Goal: Task Accomplishment & Management: Manage account settings

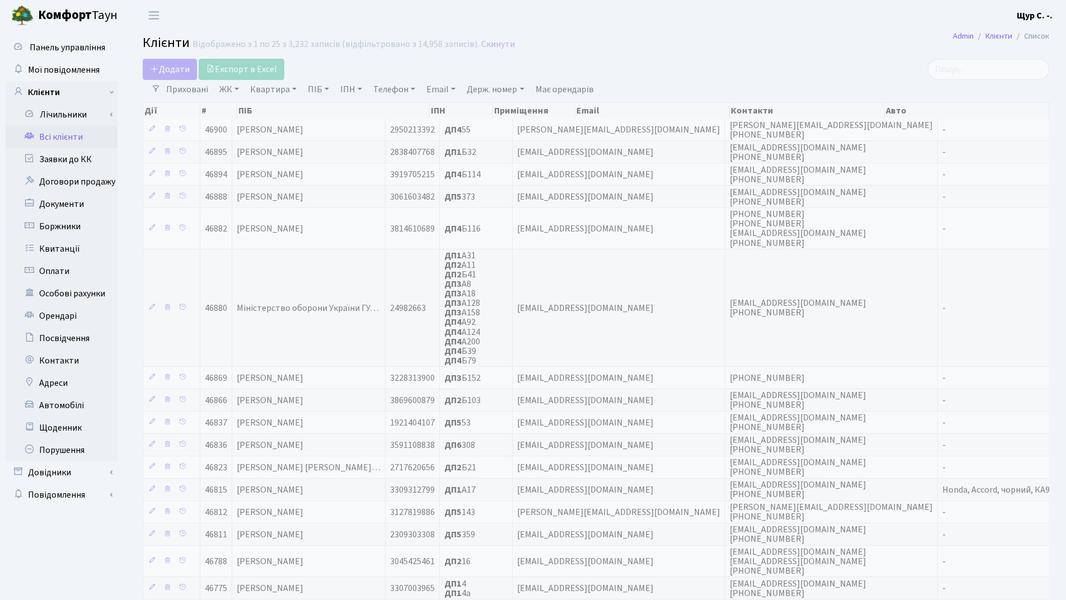
select select "25"
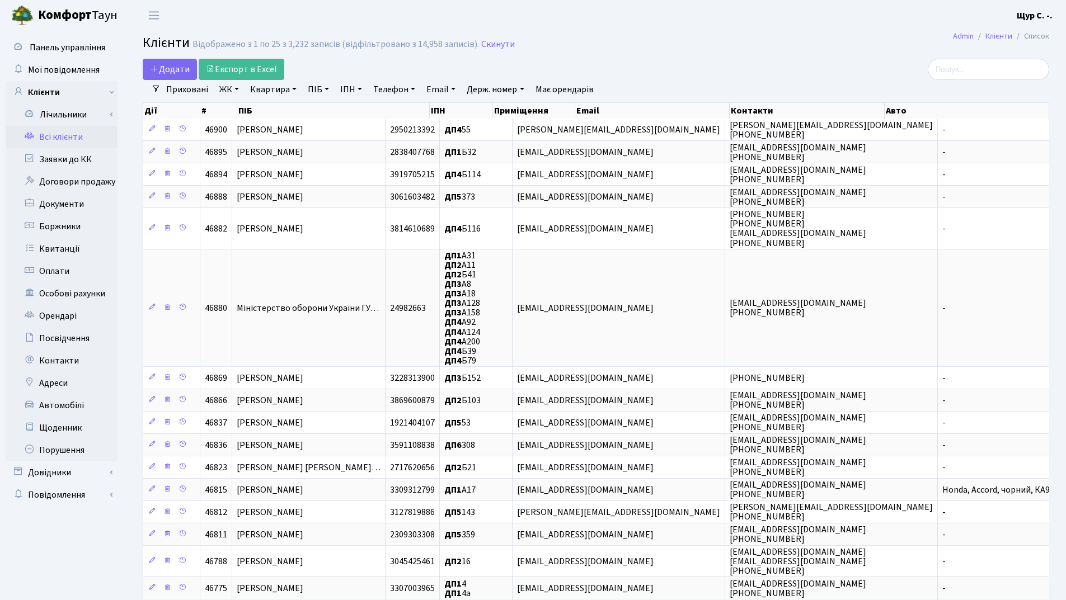
click at [270, 93] on link "Квартира" at bounding box center [273, 89] width 55 height 19
type input "а11"
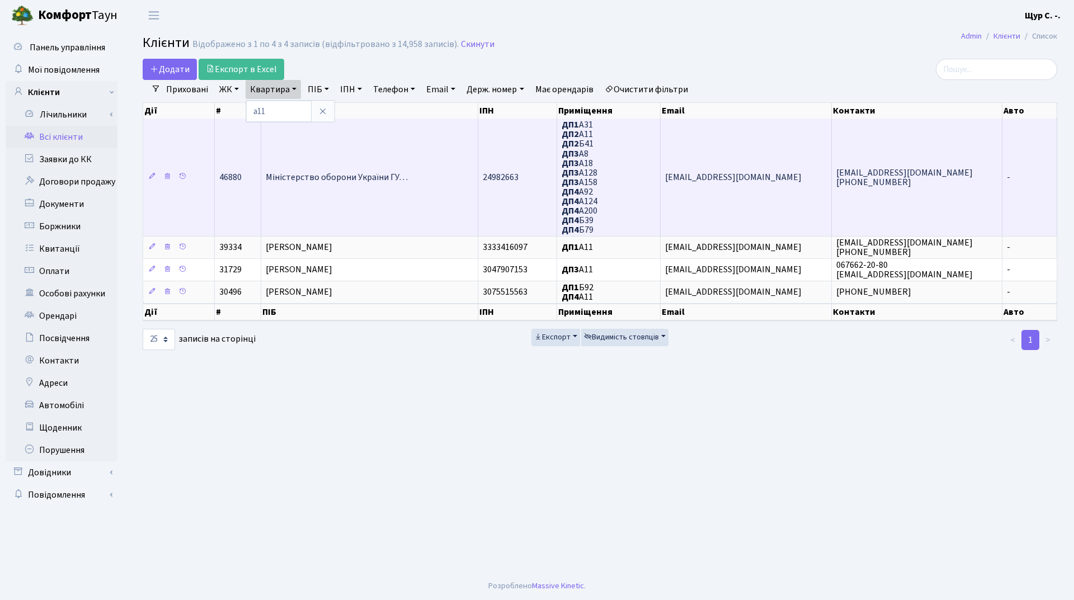
click at [336, 181] on span "Міністерство оборони України ГУ…" at bounding box center [337, 177] width 142 height 12
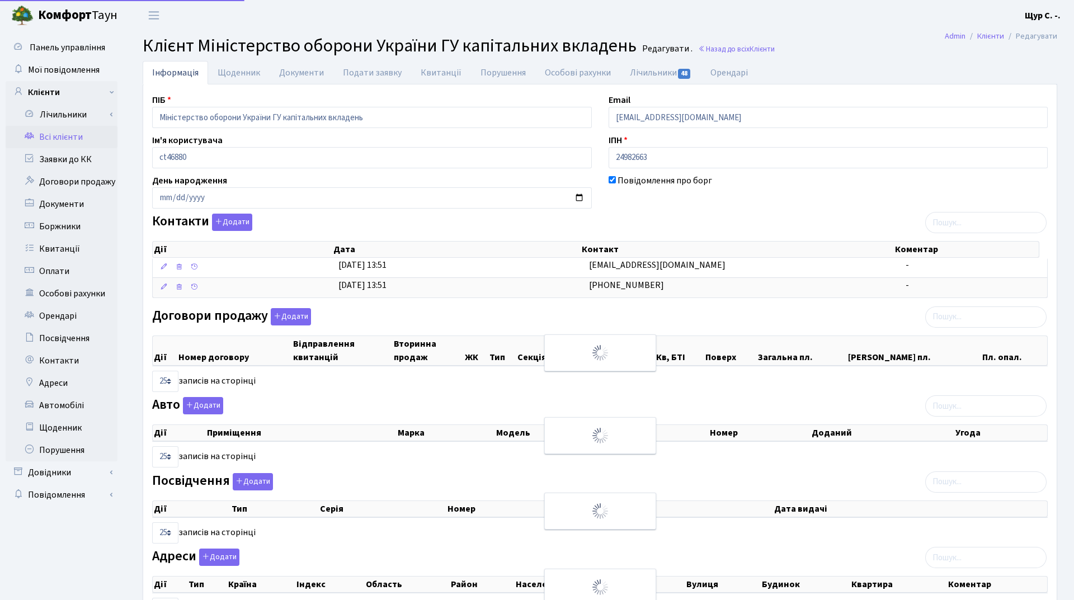
select select "25"
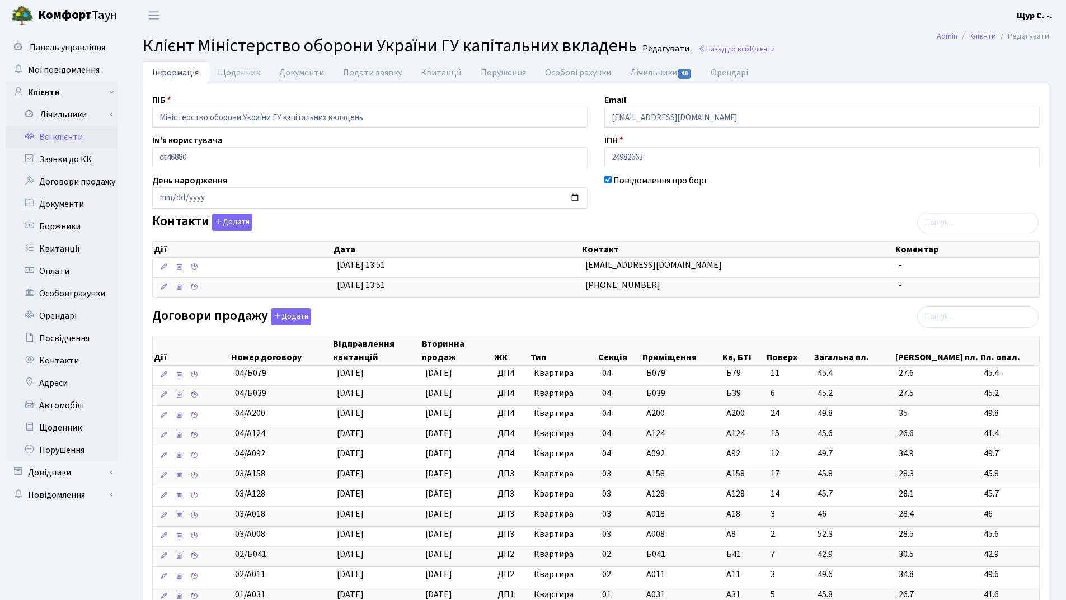
click at [74, 131] on link "Всі клієнти" at bounding box center [62, 137] width 112 height 22
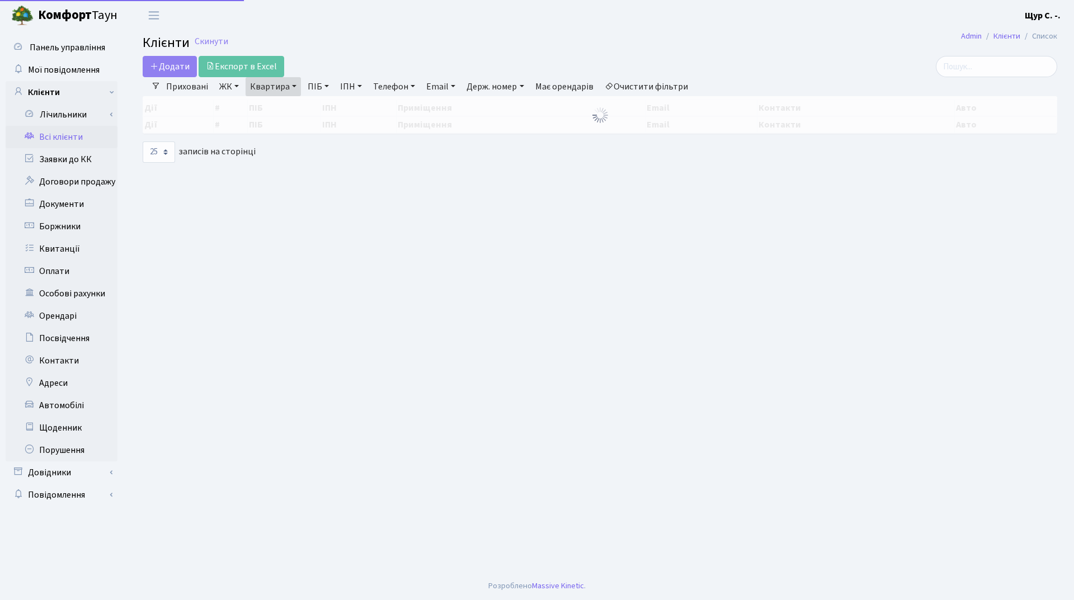
select select "25"
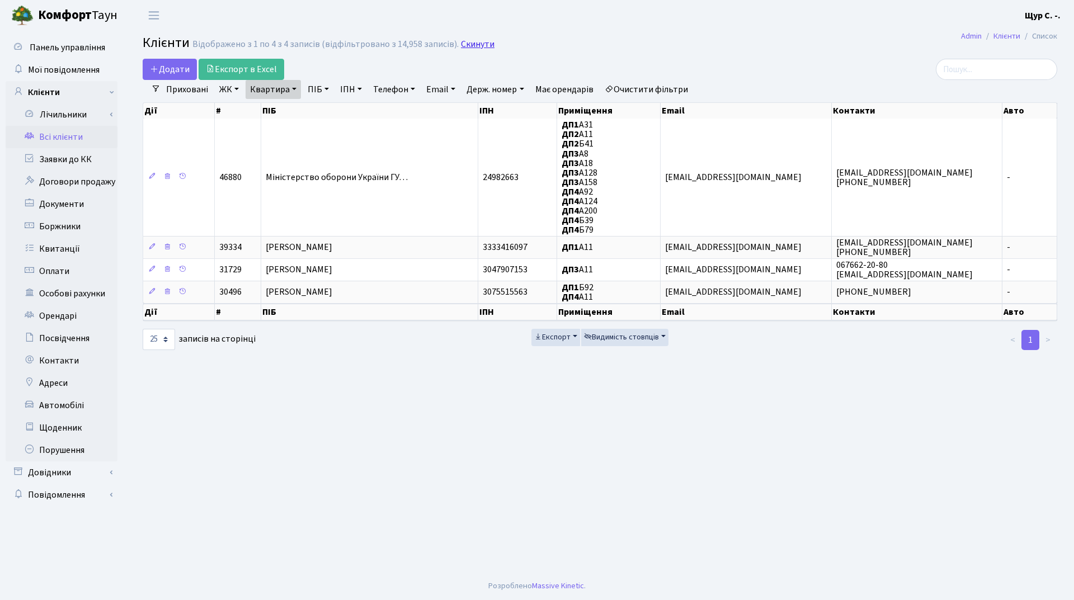
click at [473, 44] on link "Скинути" at bounding box center [478, 44] width 34 height 11
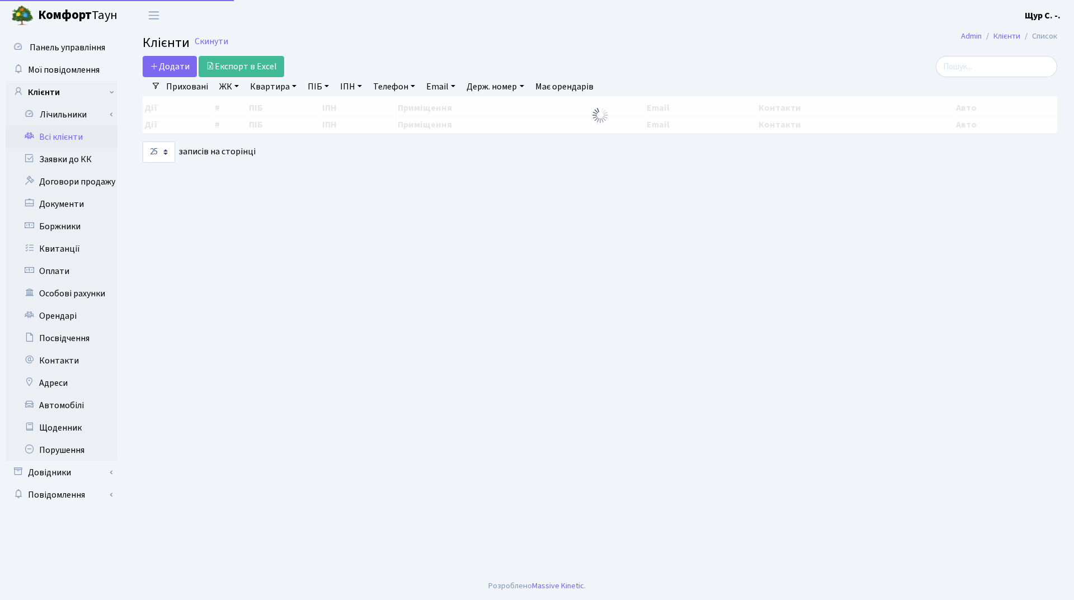
select select "25"
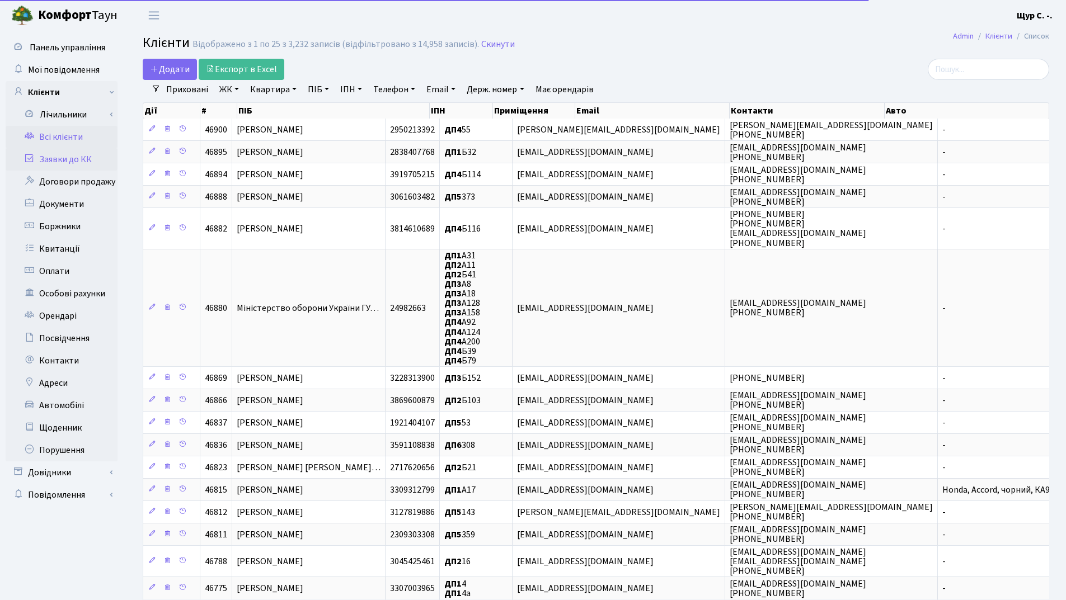
click at [76, 159] on link "Заявки до КК" at bounding box center [62, 159] width 112 height 22
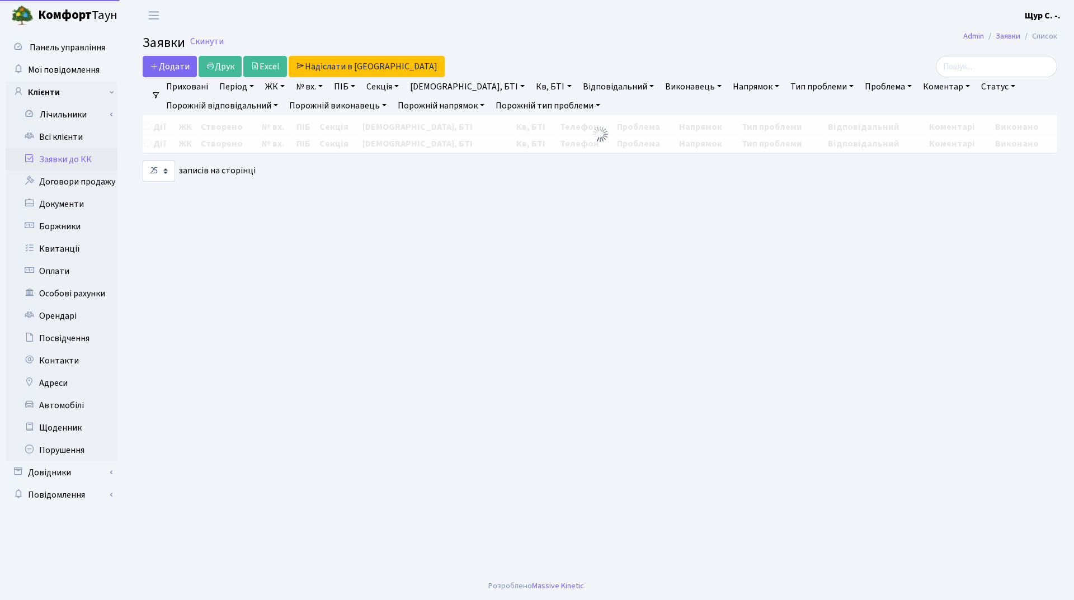
select select "25"
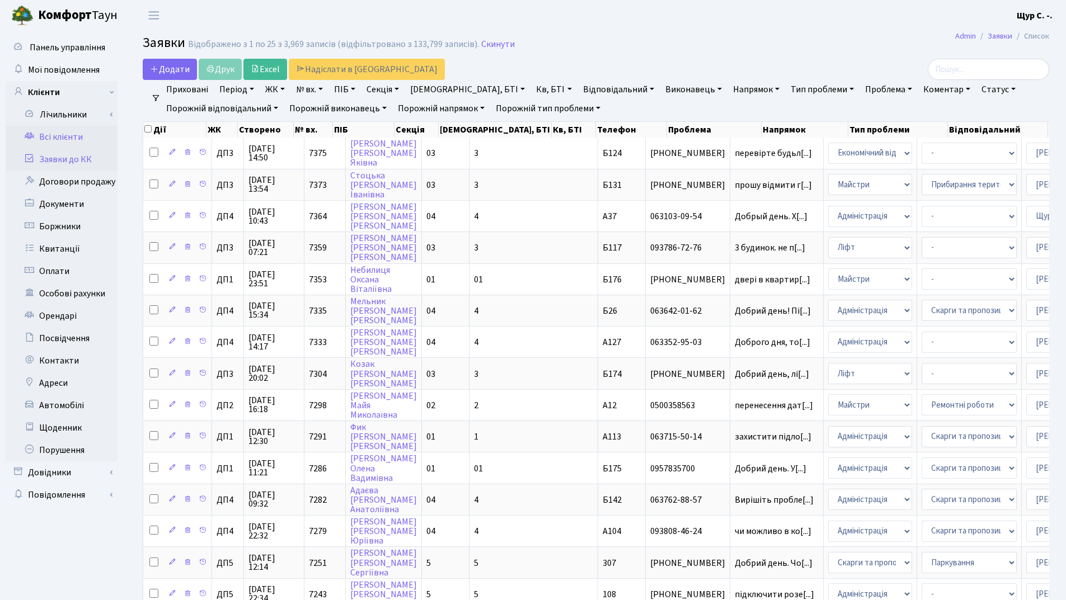
click at [86, 143] on link "Всі клієнти" at bounding box center [62, 137] width 112 height 22
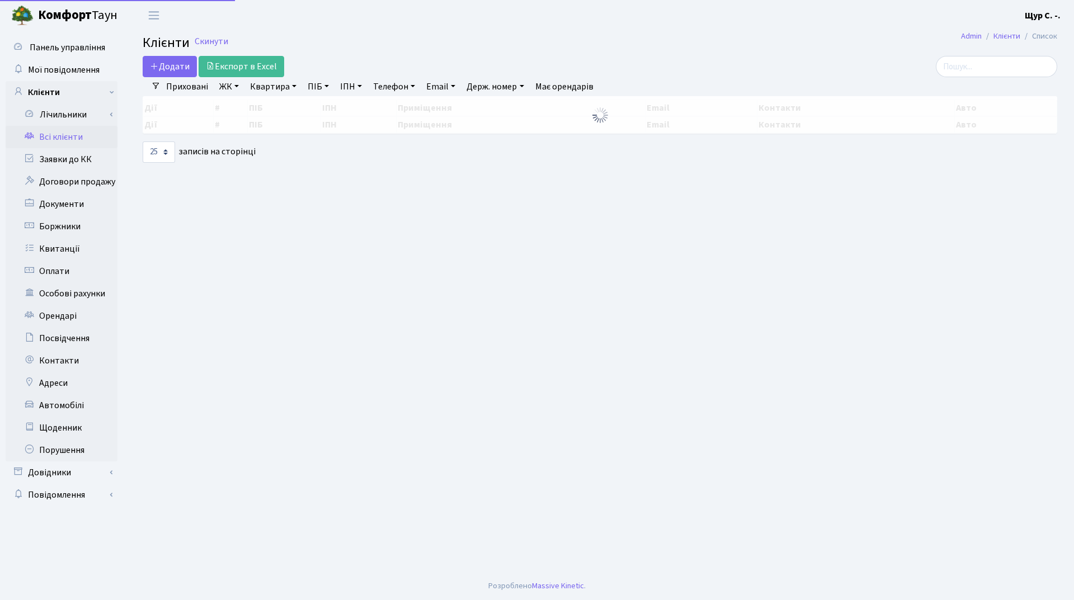
select select "25"
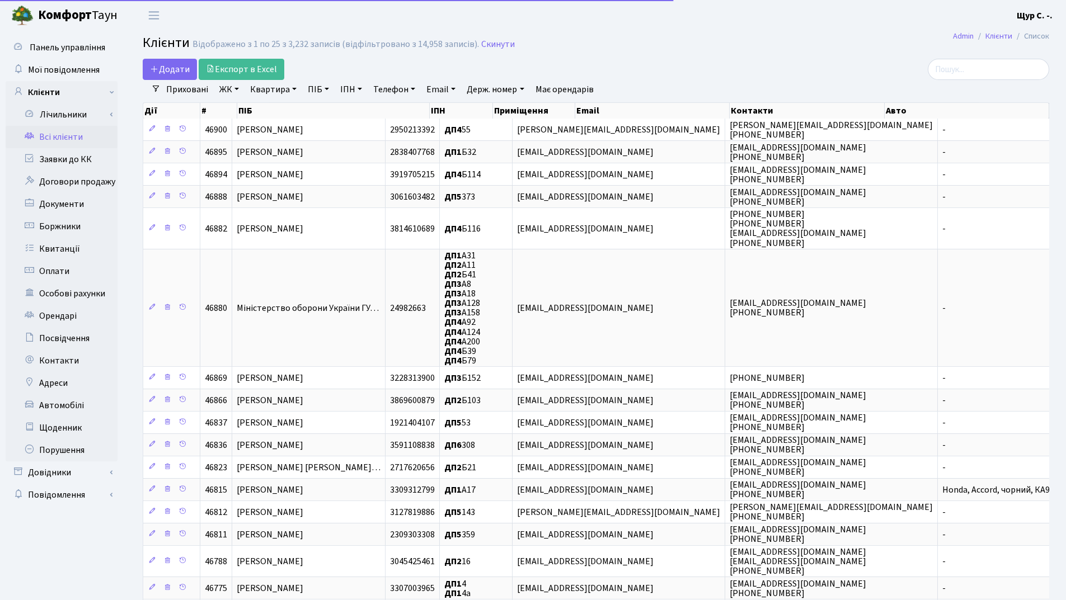
click at [269, 94] on link "Квартира" at bounding box center [273, 89] width 55 height 19
type input "3"
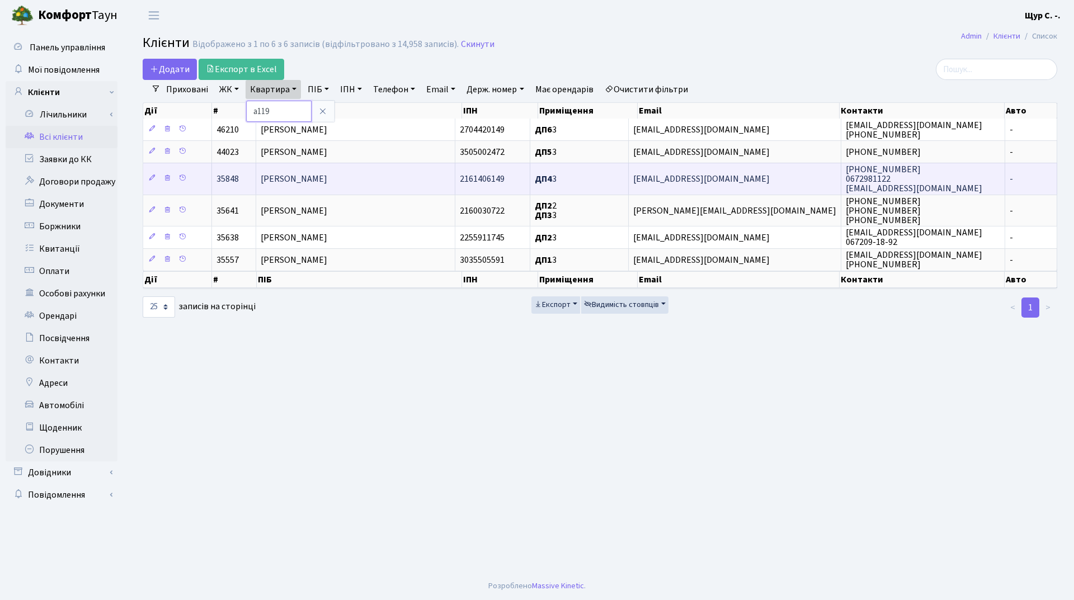
type input "а119"
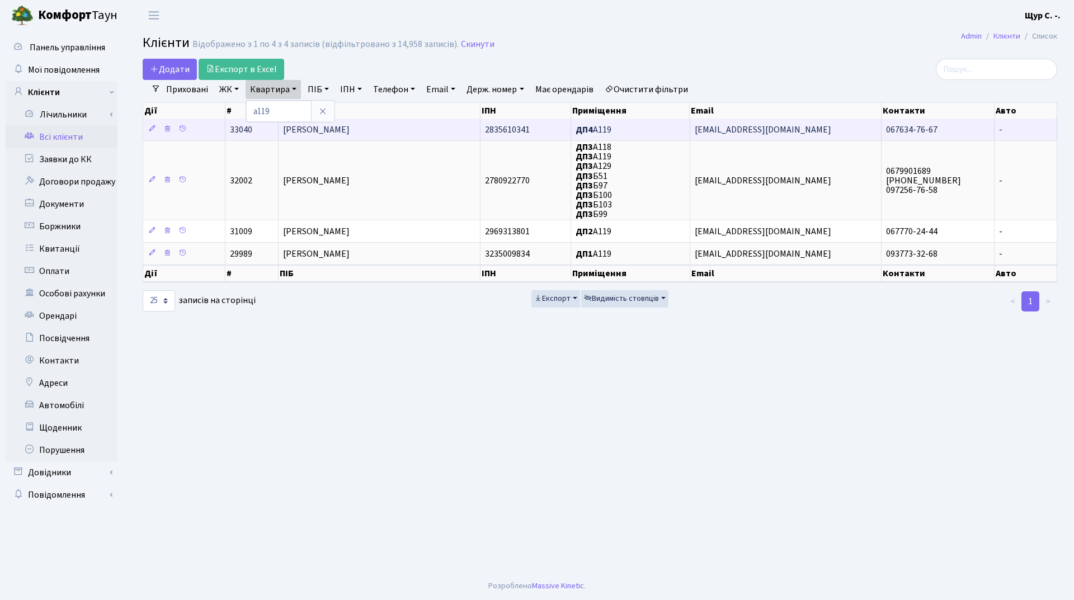
click at [358, 121] on td "[PERSON_NAME]" at bounding box center [380, 130] width 203 height 22
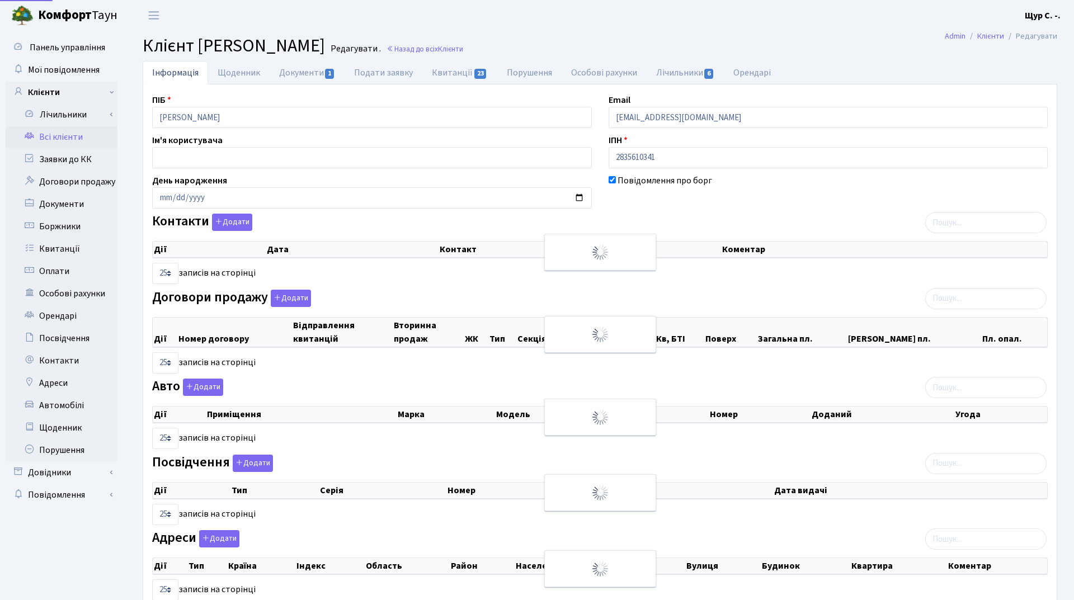
select select "25"
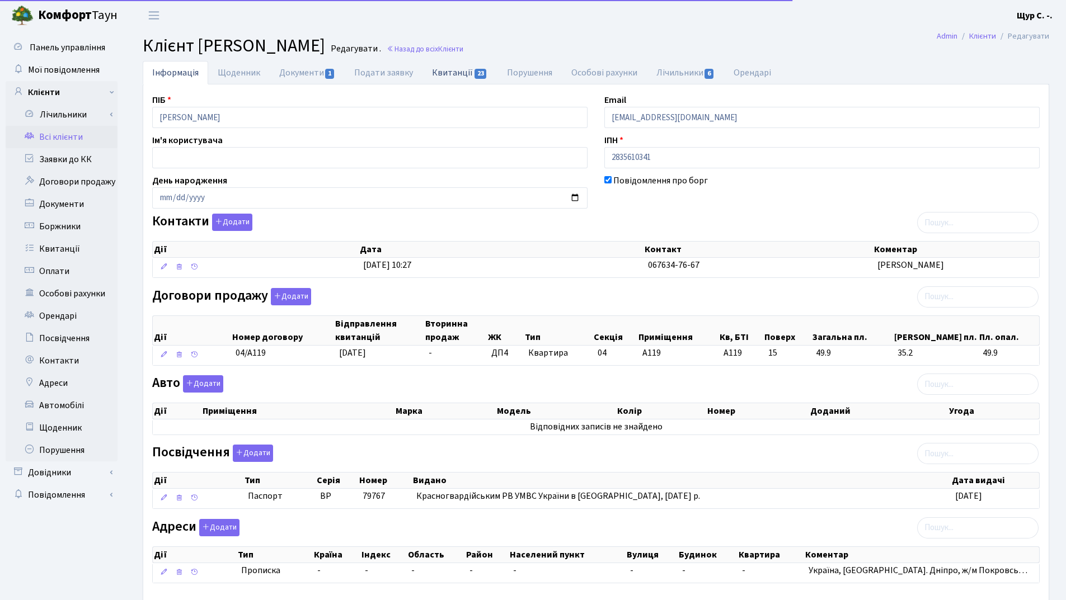
click at [446, 71] on link "Квитанції 23" at bounding box center [459, 72] width 74 height 23
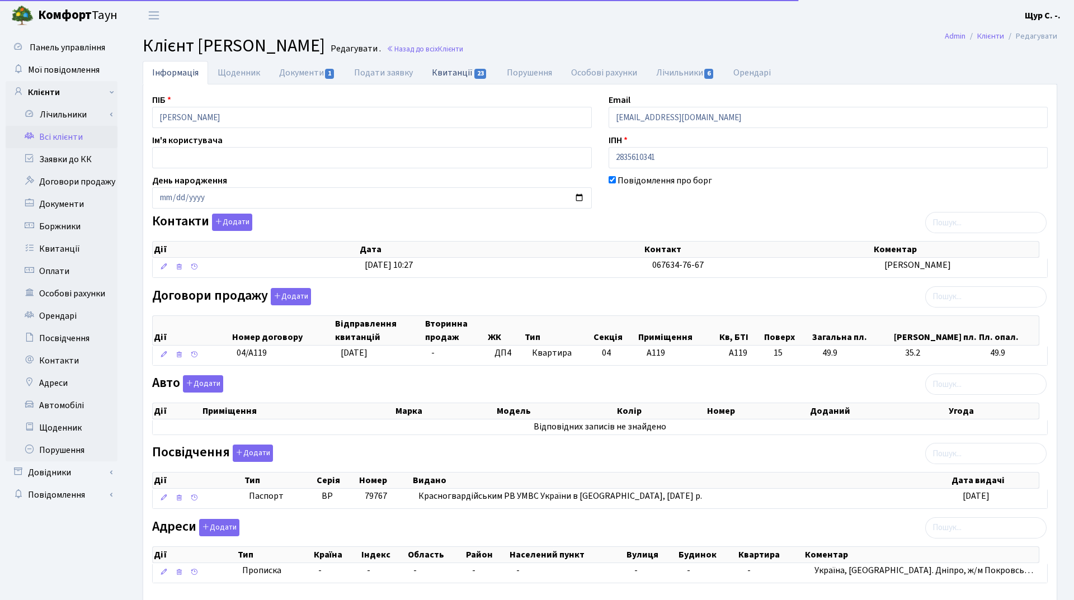
select select "25"
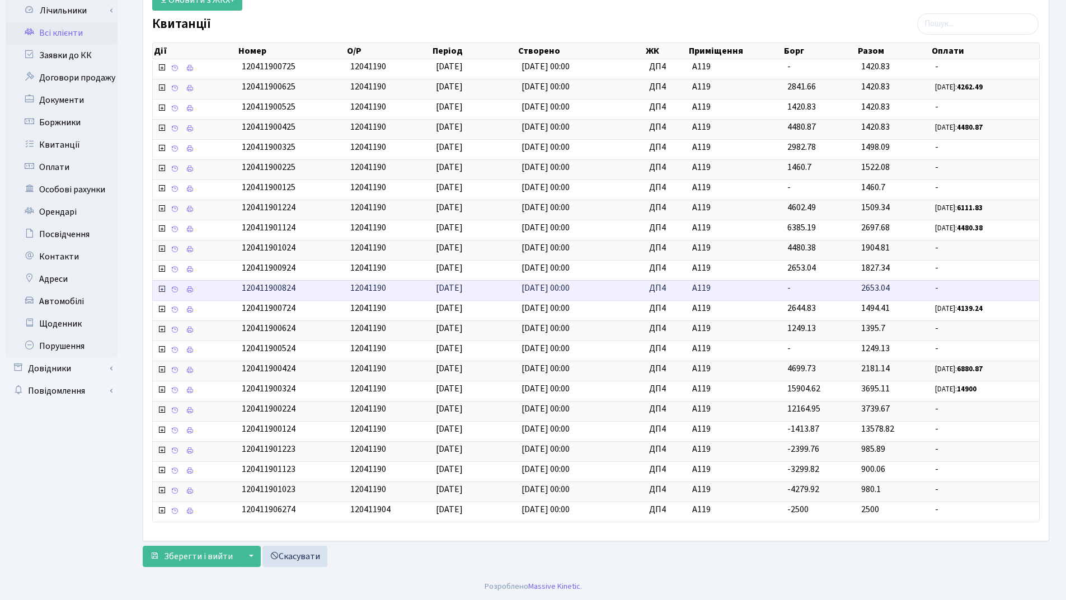
scroll to position [105, 0]
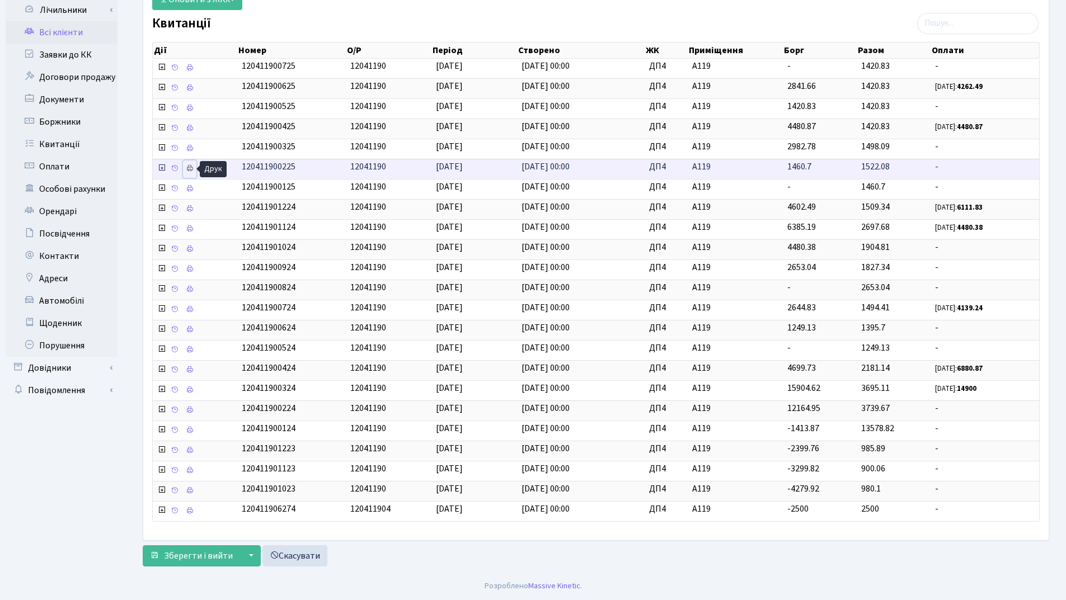
click at [189, 165] on icon at bounding box center [190, 169] width 8 height 8
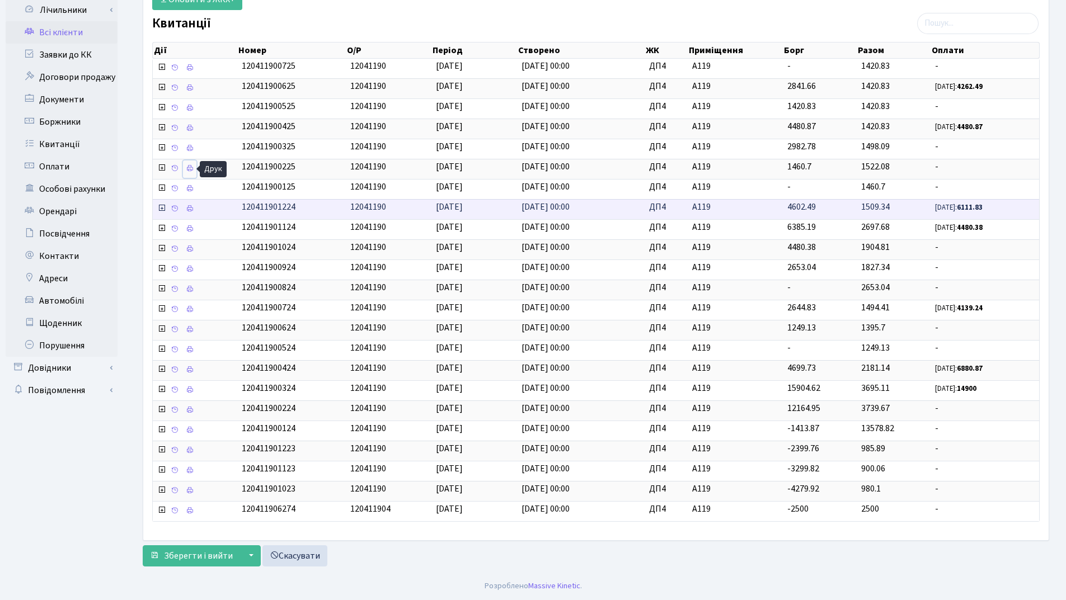
scroll to position [0, 0]
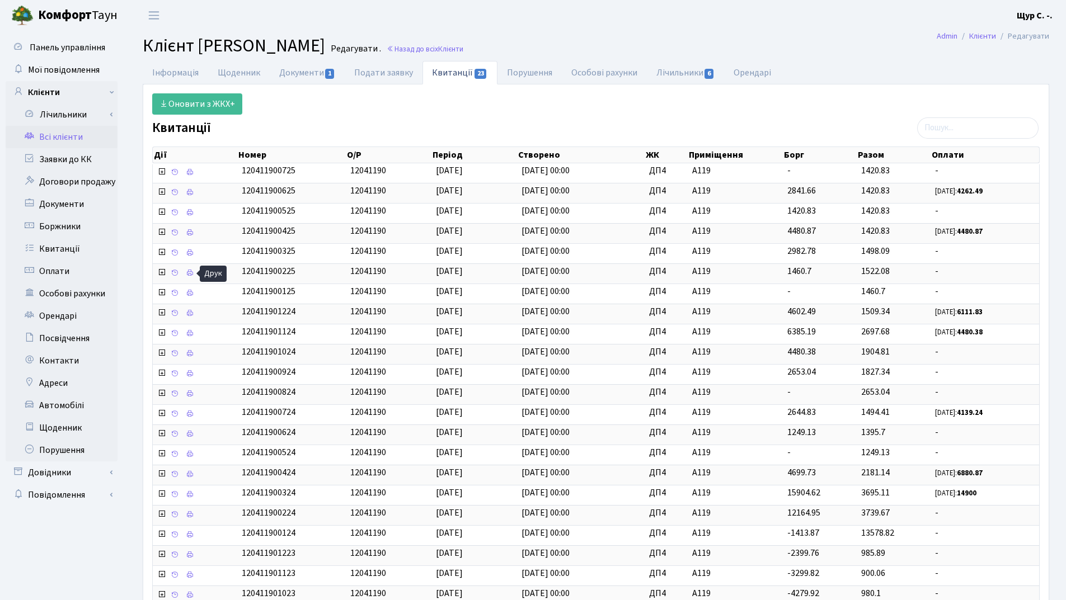
click at [82, 138] on link "Всі клієнти" at bounding box center [62, 137] width 112 height 22
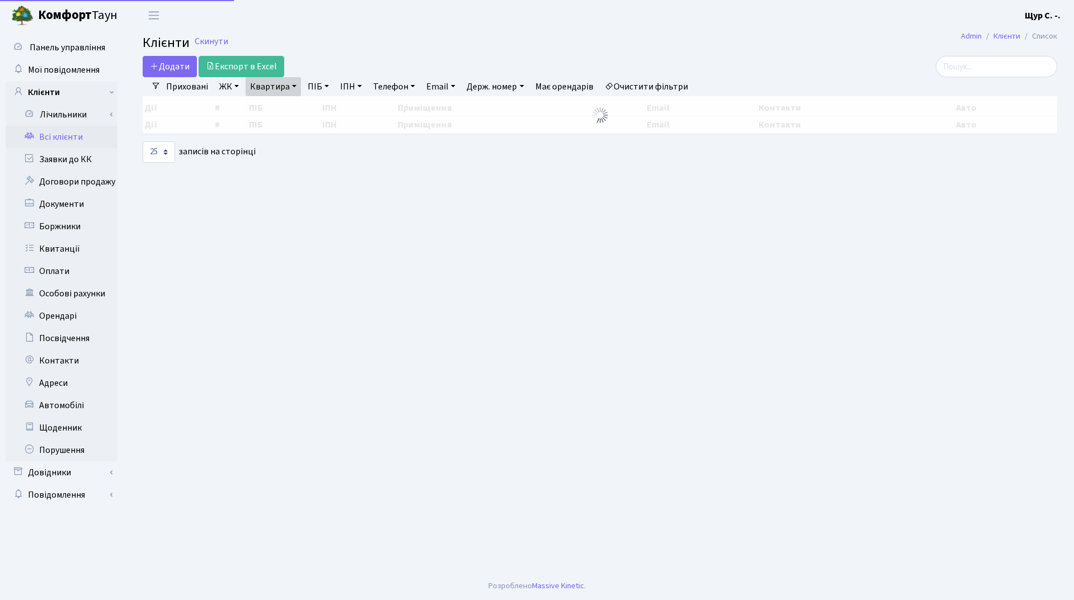
select select "25"
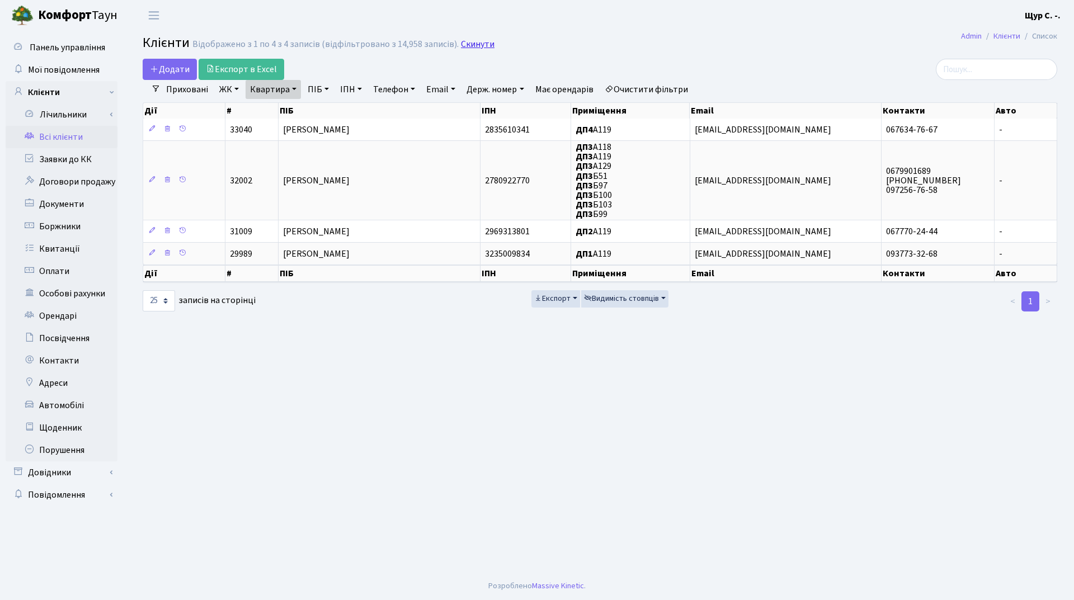
click at [464, 41] on link "Скинути" at bounding box center [478, 44] width 34 height 11
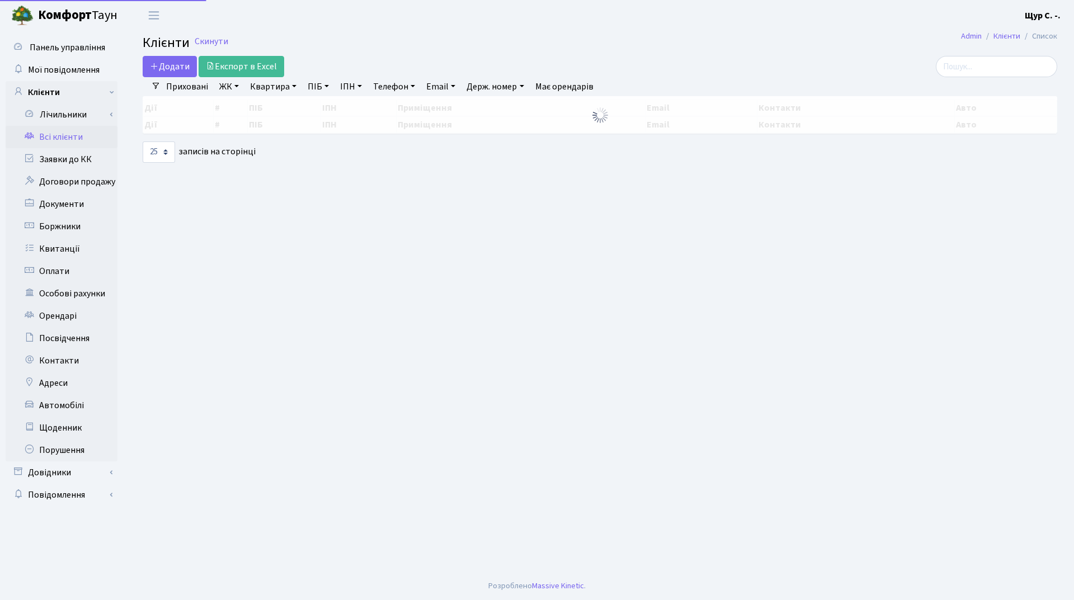
select select "25"
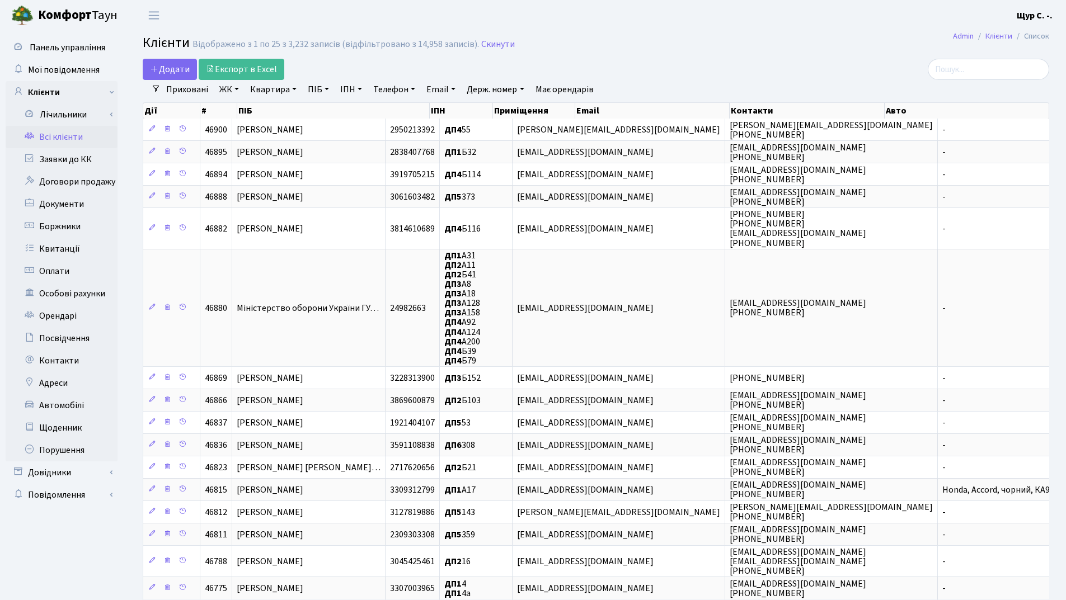
click at [274, 94] on link "Квартира" at bounding box center [273, 89] width 55 height 19
type input "а43"
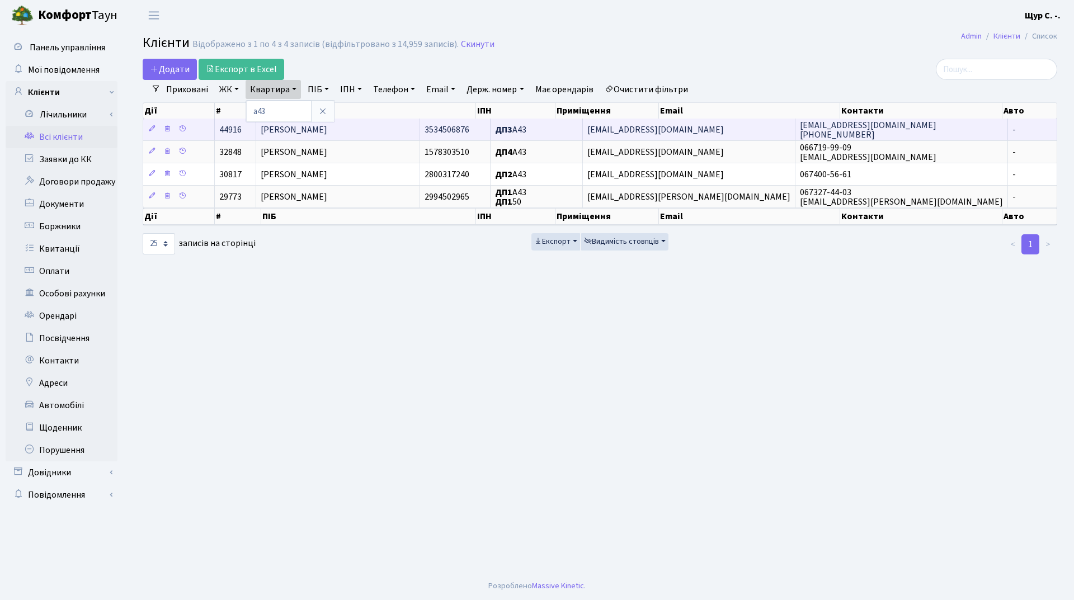
click at [327, 134] on span "[PERSON_NAME]" at bounding box center [294, 130] width 67 height 12
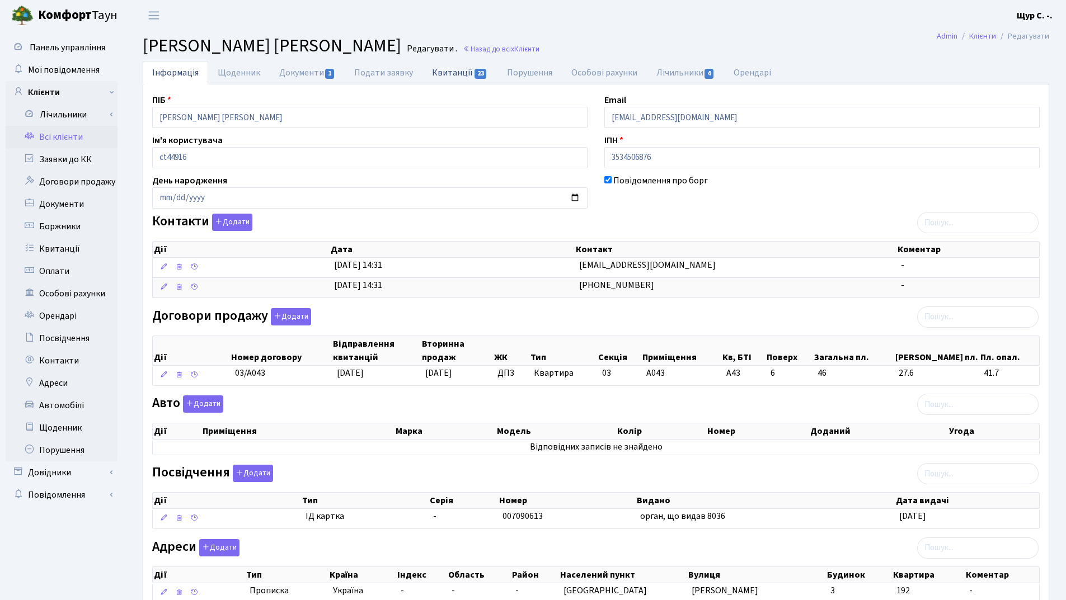
click at [457, 69] on link "Квитанції 23" at bounding box center [459, 72] width 74 height 23
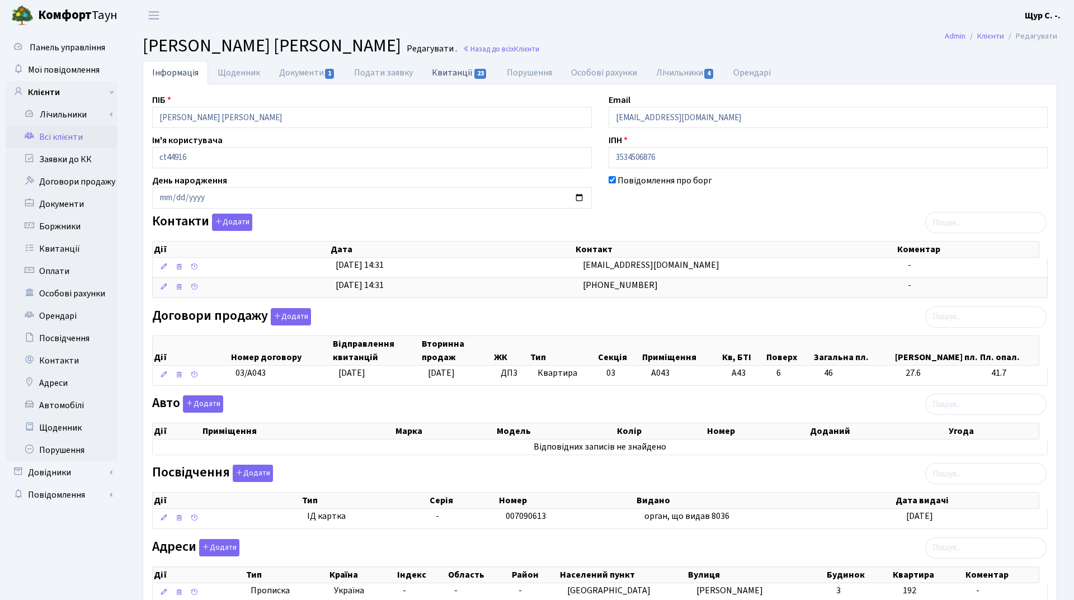
select select "25"
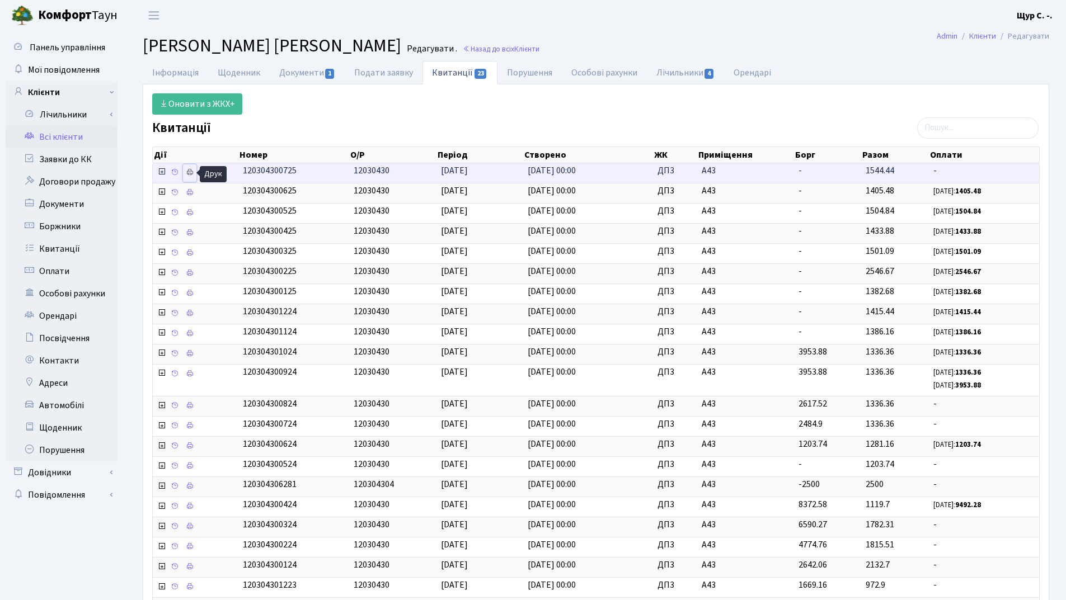
click at [186, 173] on icon at bounding box center [190, 172] width 8 height 8
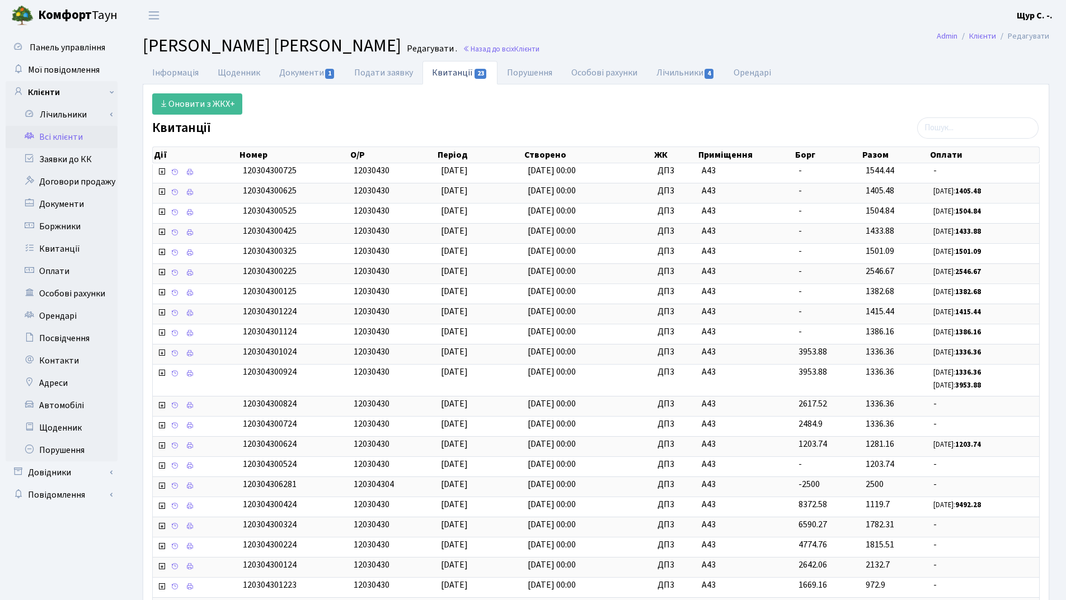
click at [52, 135] on link "Всі клієнти" at bounding box center [62, 137] width 112 height 22
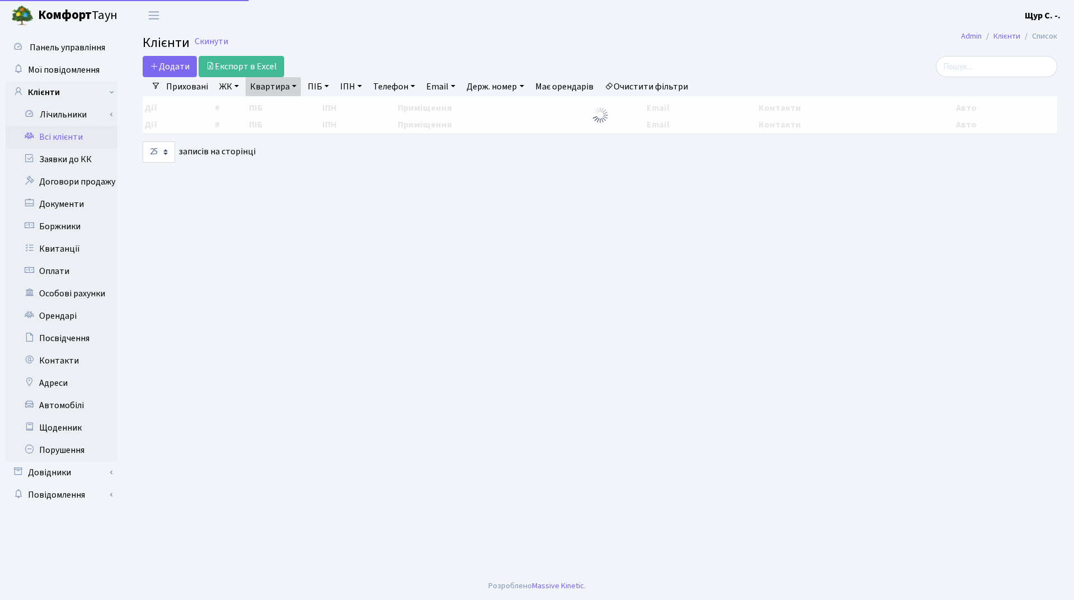
select select "25"
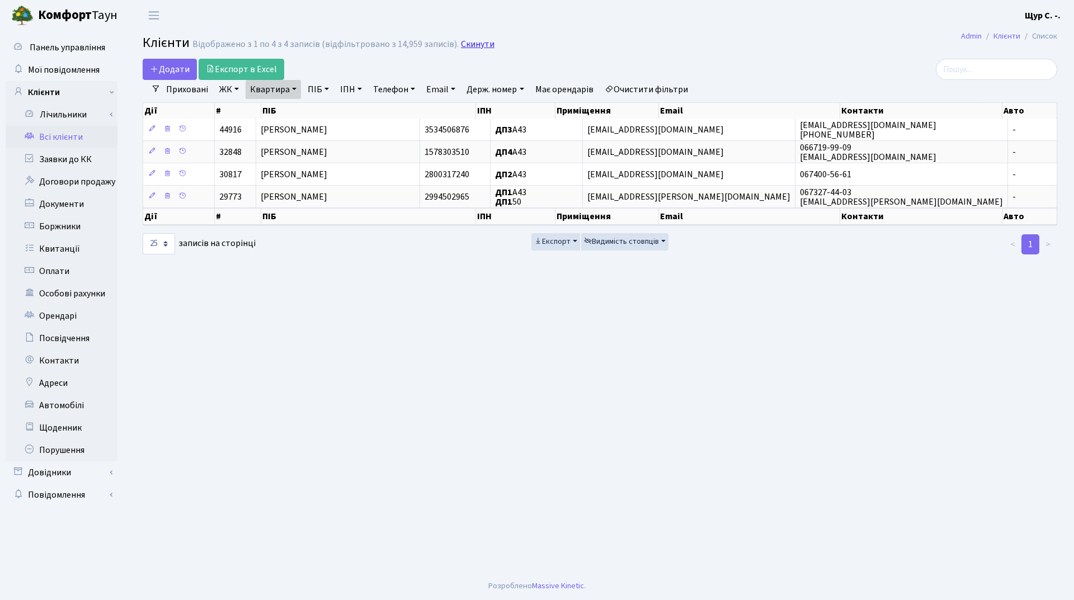
click at [466, 41] on link "Скинути" at bounding box center [478, 44] width 34 height 11
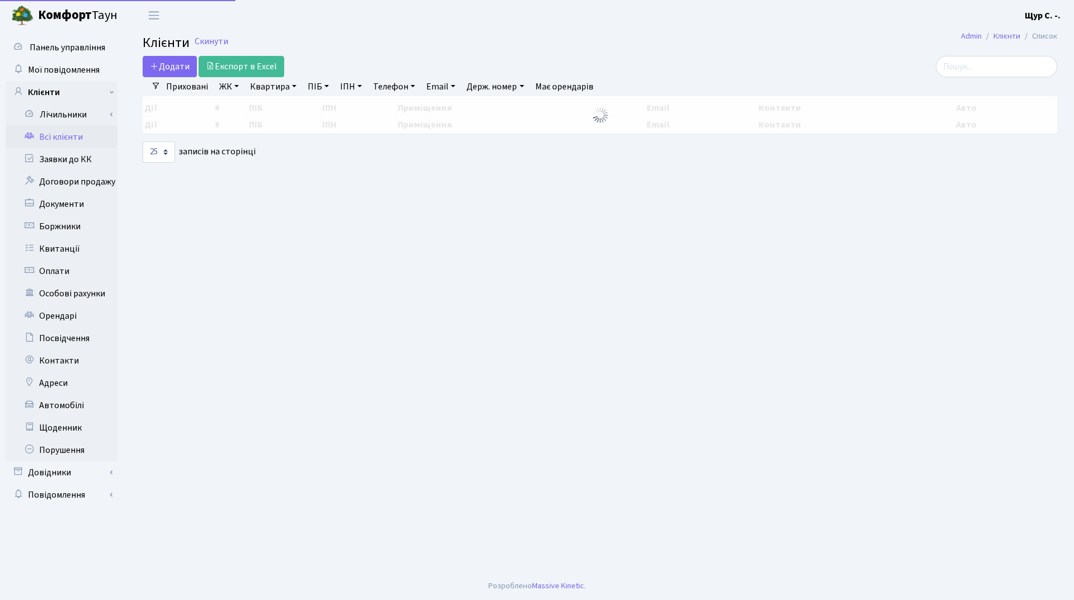
select select "25"
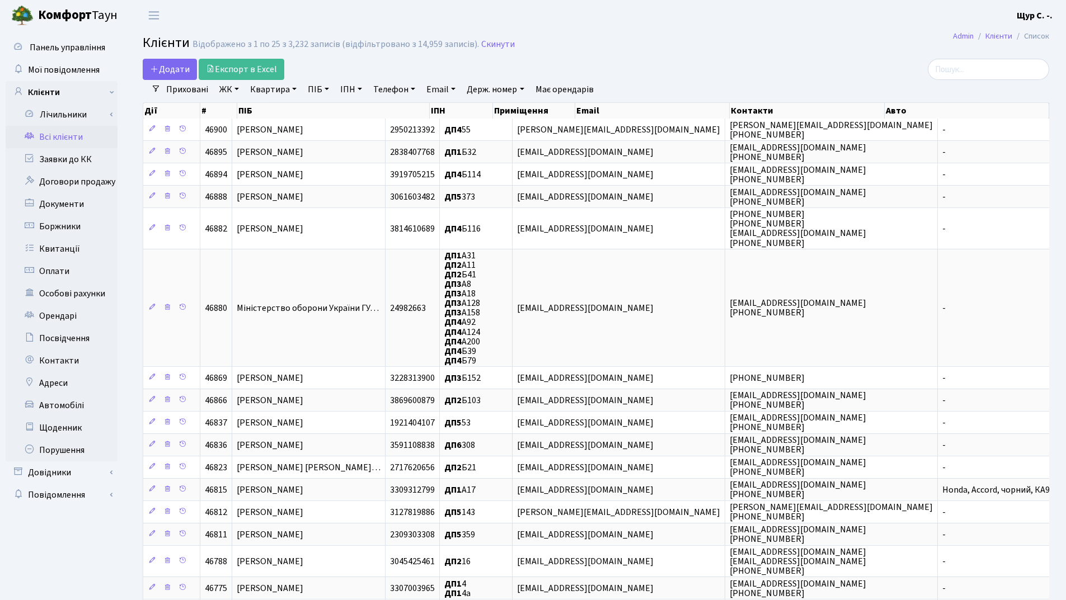
click at [267, 88] on link "Квартира" at bounding box center [273, 89] width 55 height 19
type input "163"
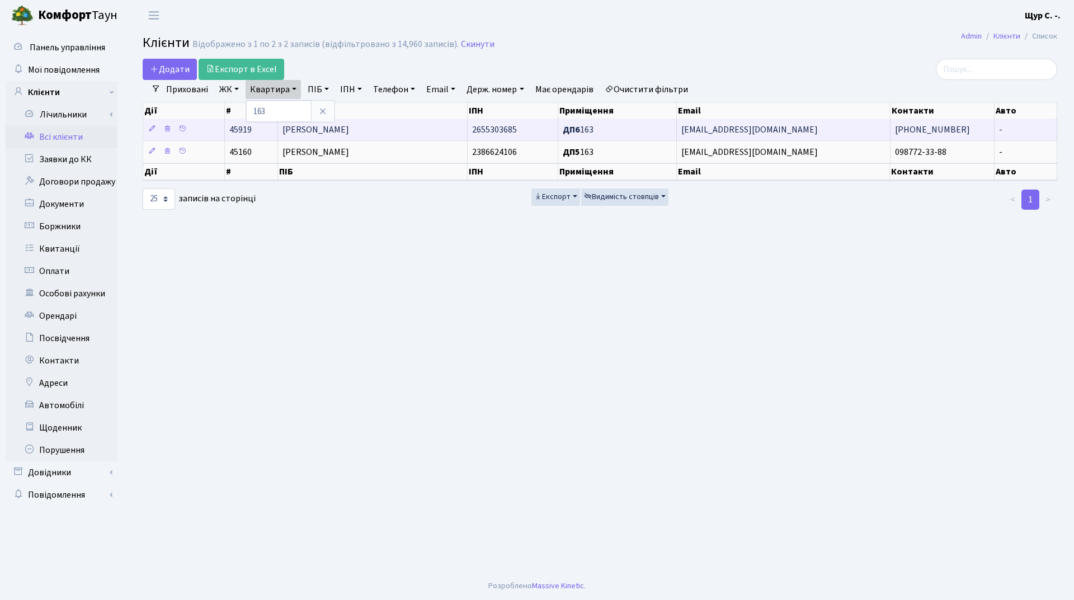
click at [349, 130] on span "[PERSON_NAME]" at bounding box center [316, 130] width 67 height 12
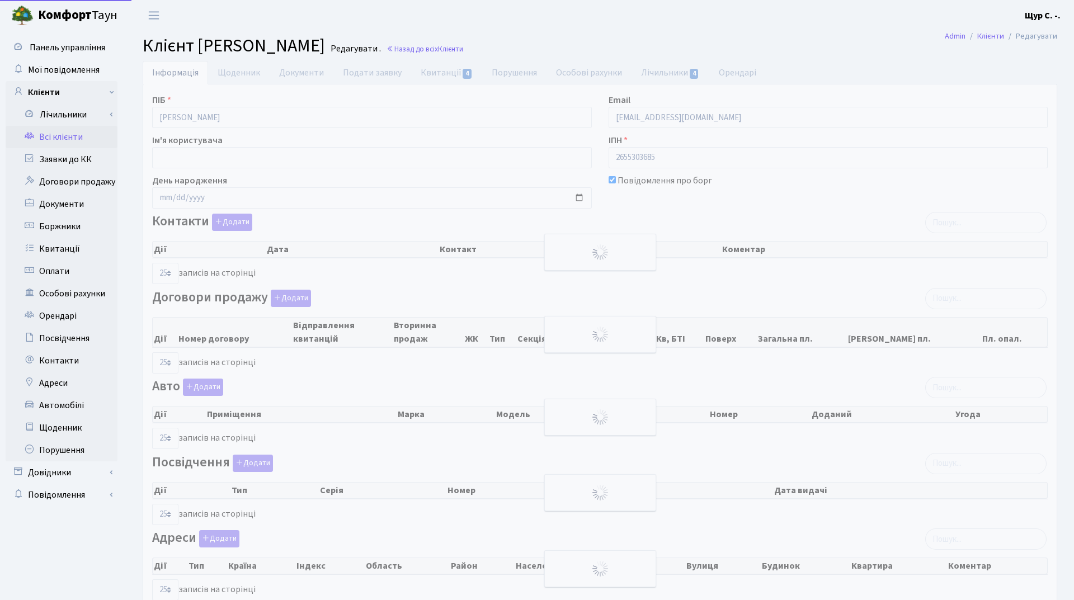
select select "25"
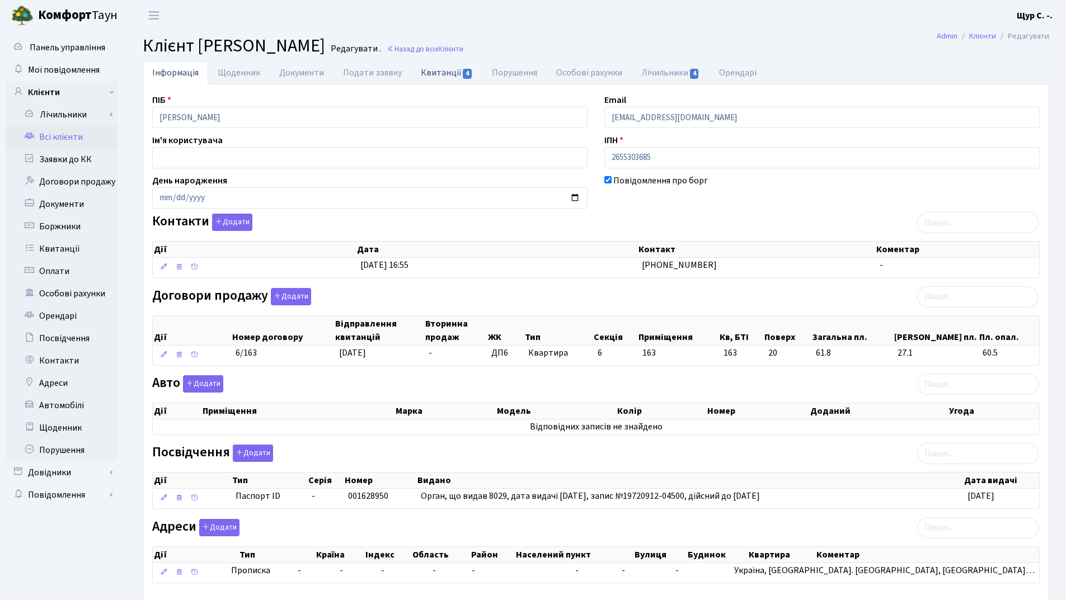
click at [427, 70] on link "Квитанції 4" at bounding box center [446, 72] width 71 height 23
select select "25"
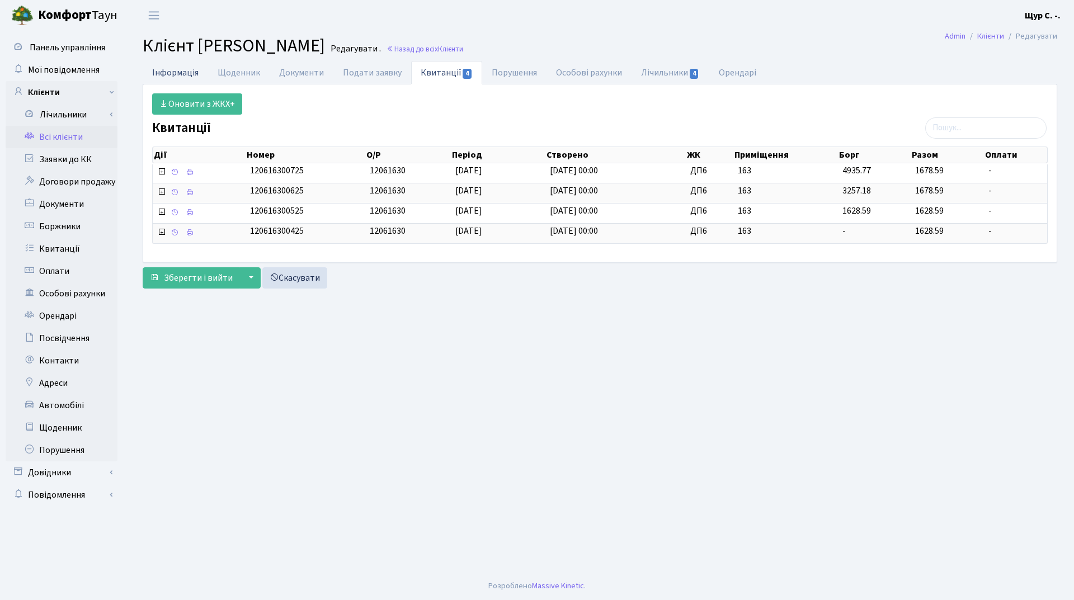
click at [164, 71] on link "Інформація" at bounding box center [175, 72] width 65 height 23
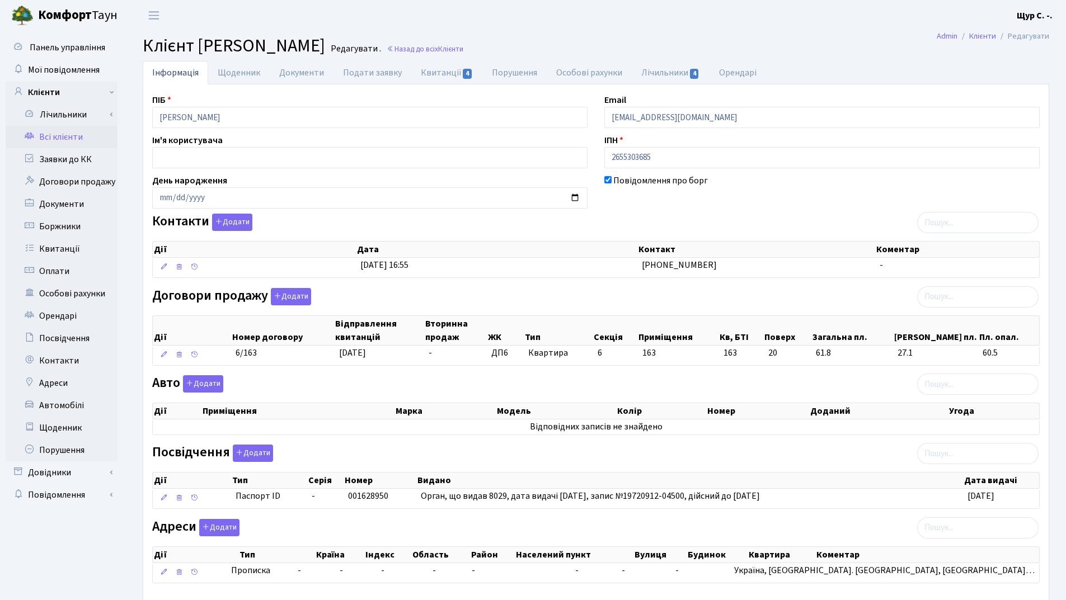
click at [53, 140] on link "Всі клієнти" at bounding box center [62, 137] width 112 height 22
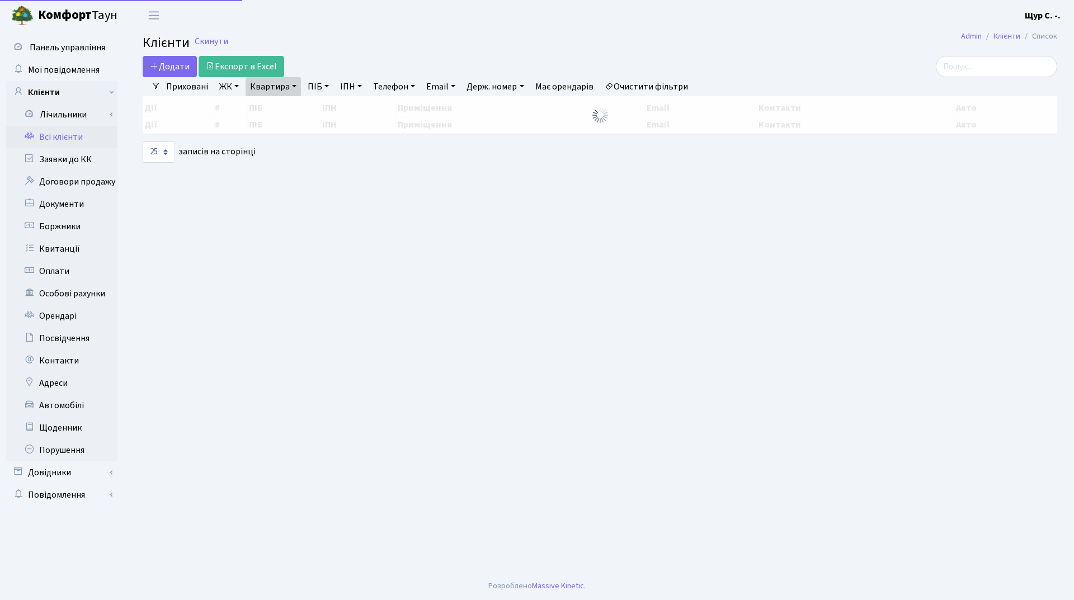
select select "25"
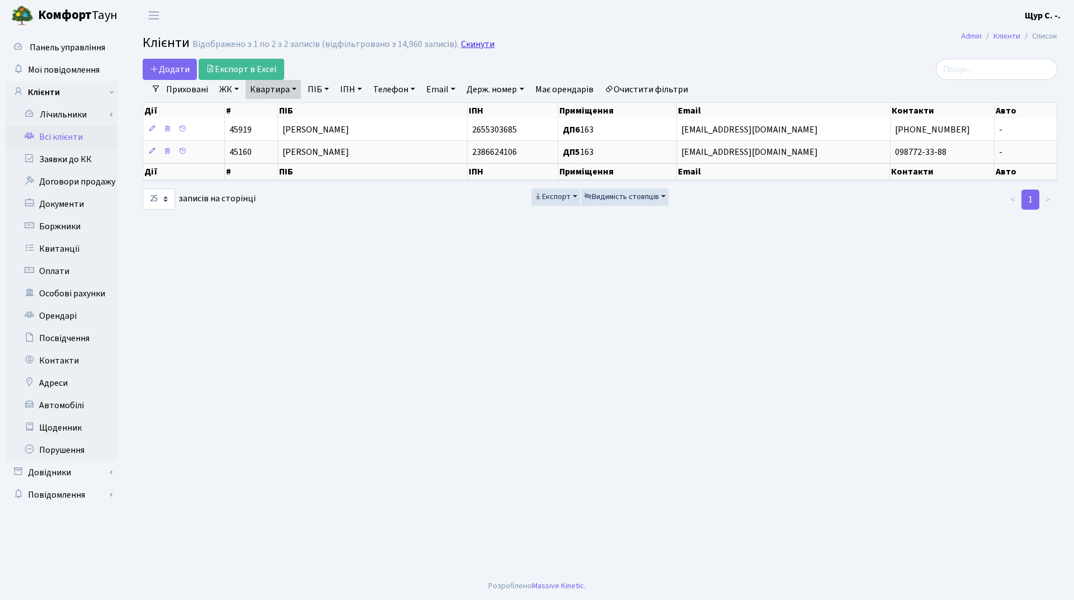
click at [473, 45] on link "Скинути" at bounding box center [478, 44] width 34 height 11
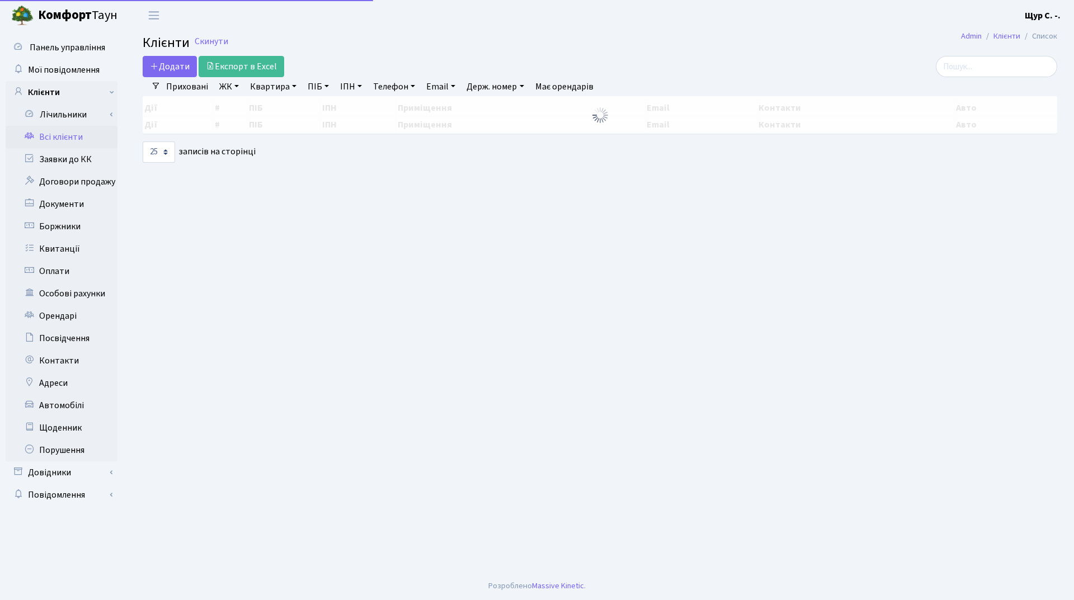
select select "25"
